Goal: Download file/media

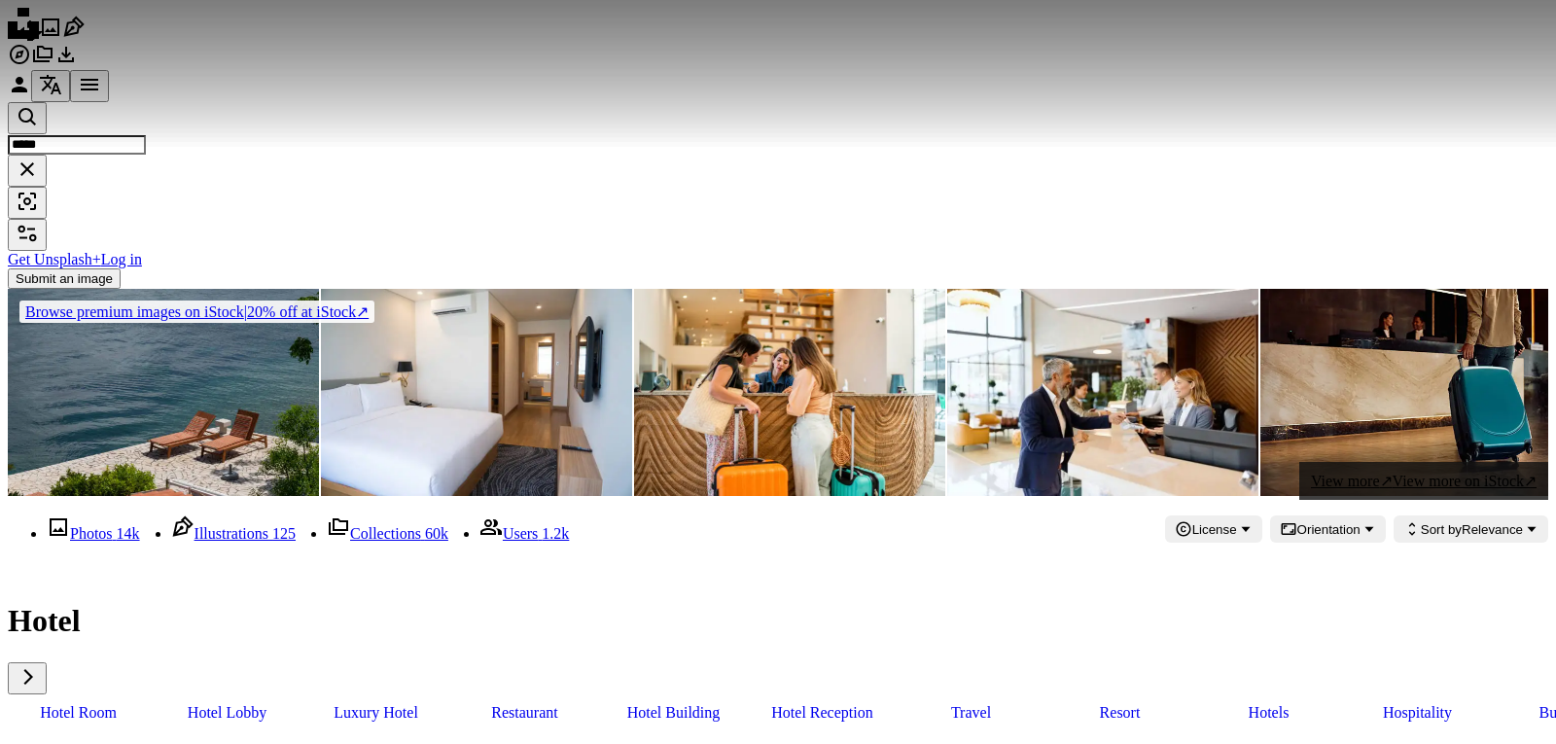
scroll to position [1556, 0]
